Goal: Find specific page/section

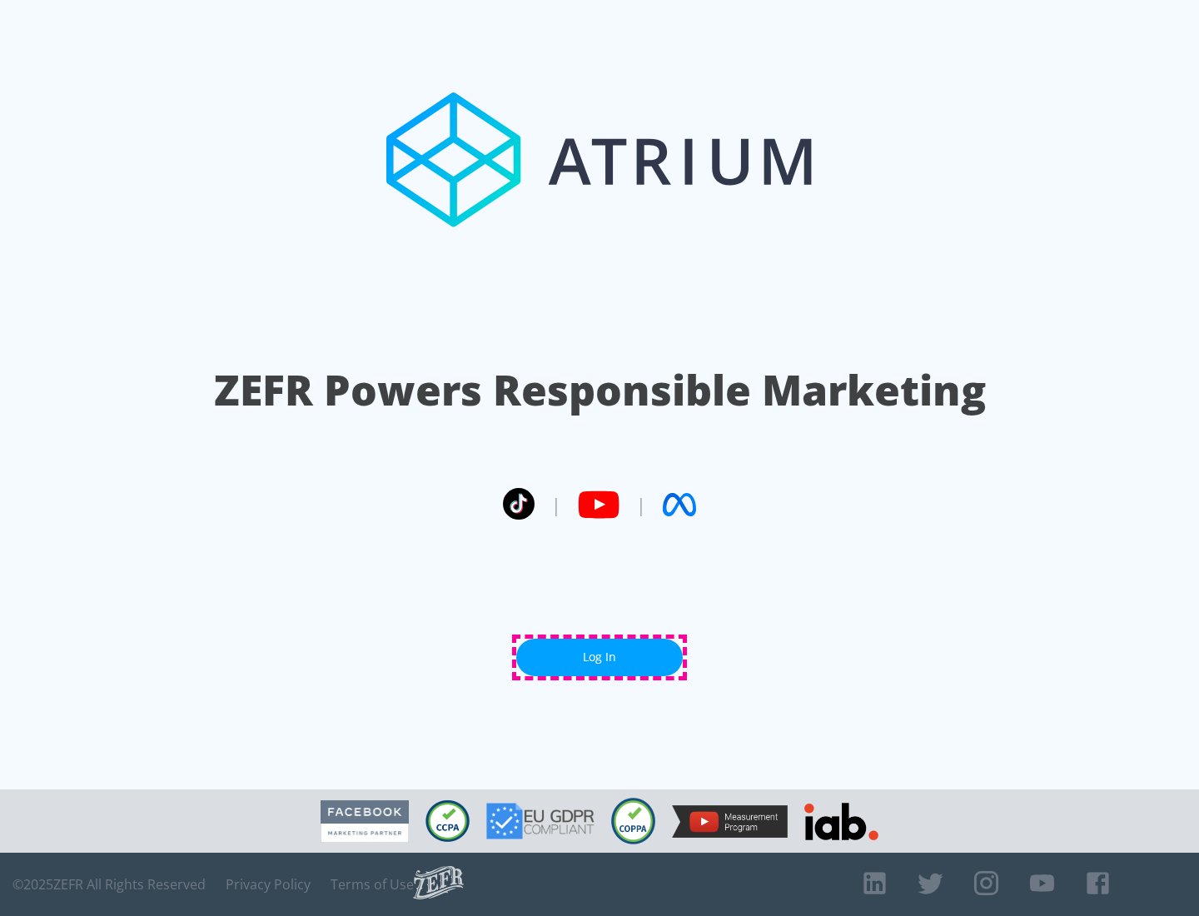
click at [599, 657] on link "Log In" at bounding box center [599, 656] width 166 height 37
